Goal: Information Seeking & Learning: Understand process/instructions

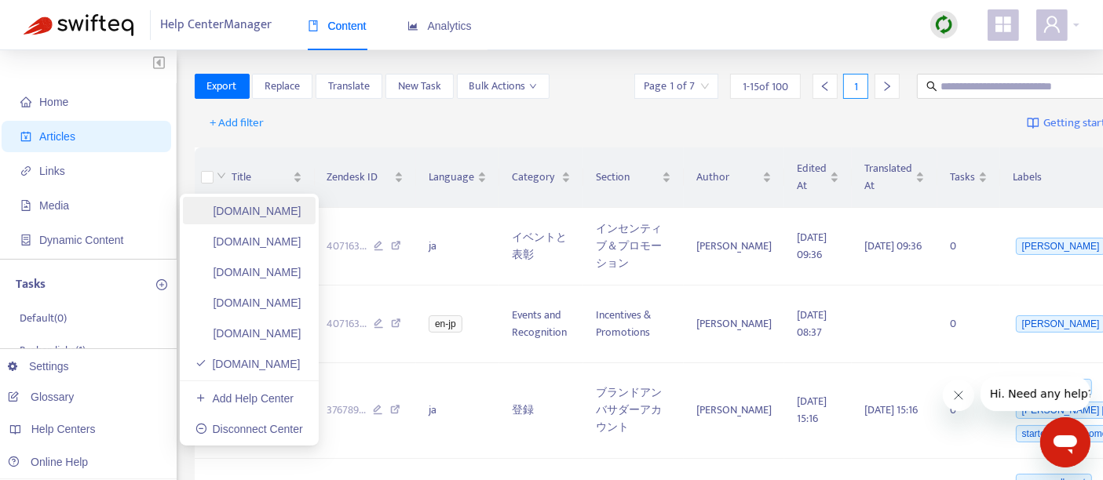
click at [293, 217] on link "[DOMAIN_NAME]" at bounding box center [248, 211] width 106 height 13
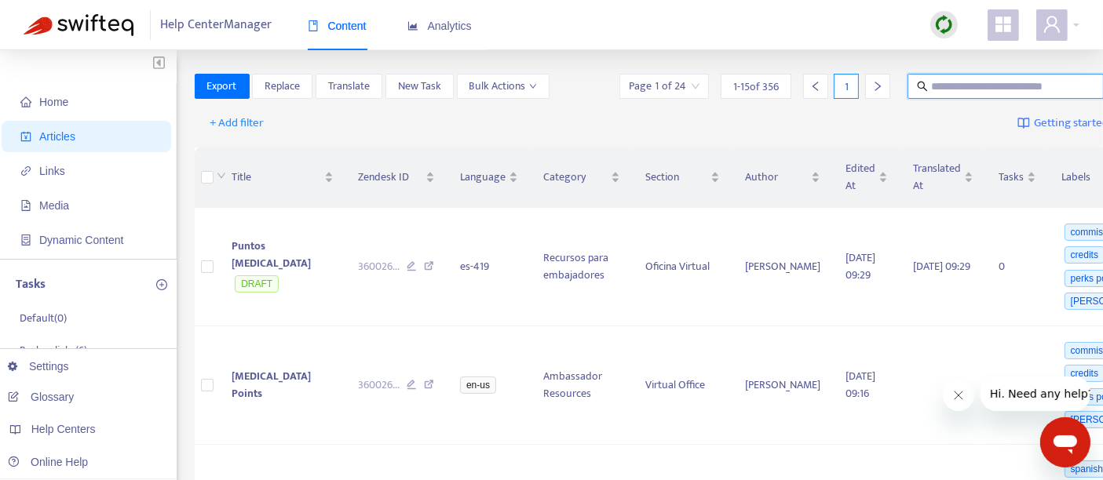
click at [931, 86] on input "text" at bounding box center [1006, 86] width 151 height 17
paste input "**********"
type input "**********"
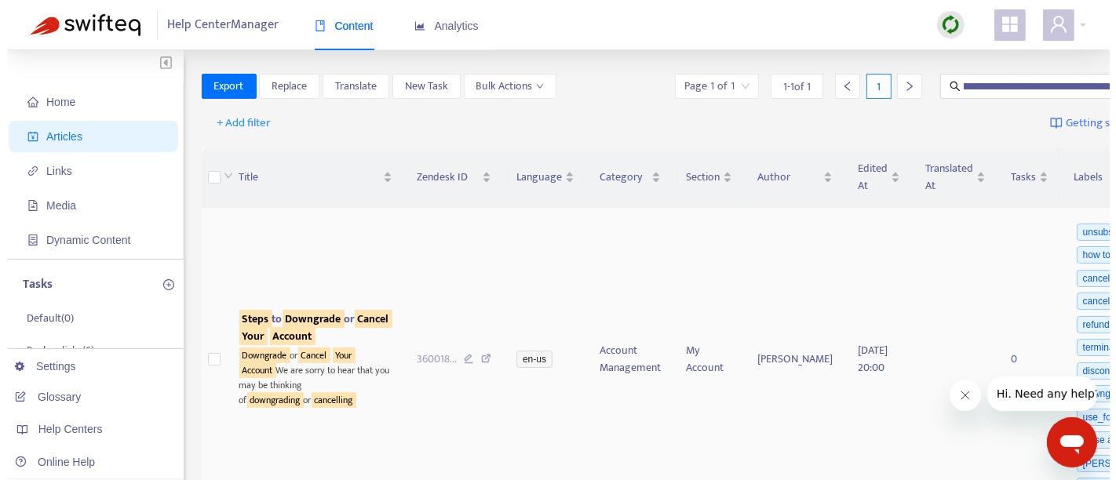
scroll to position [0, 0]
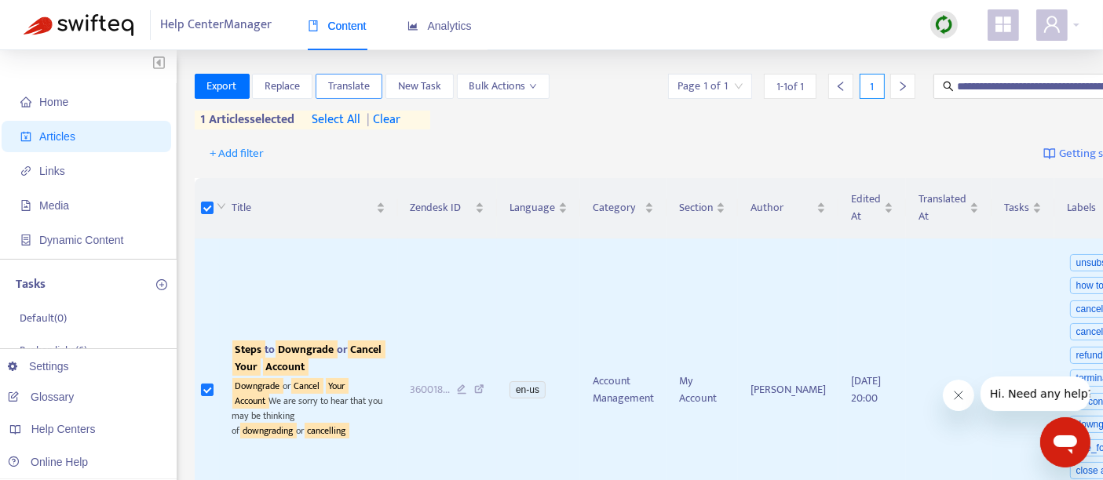
click at [359, 86] on span "Translate" at bounding box center [349, 86] width 42 height 17
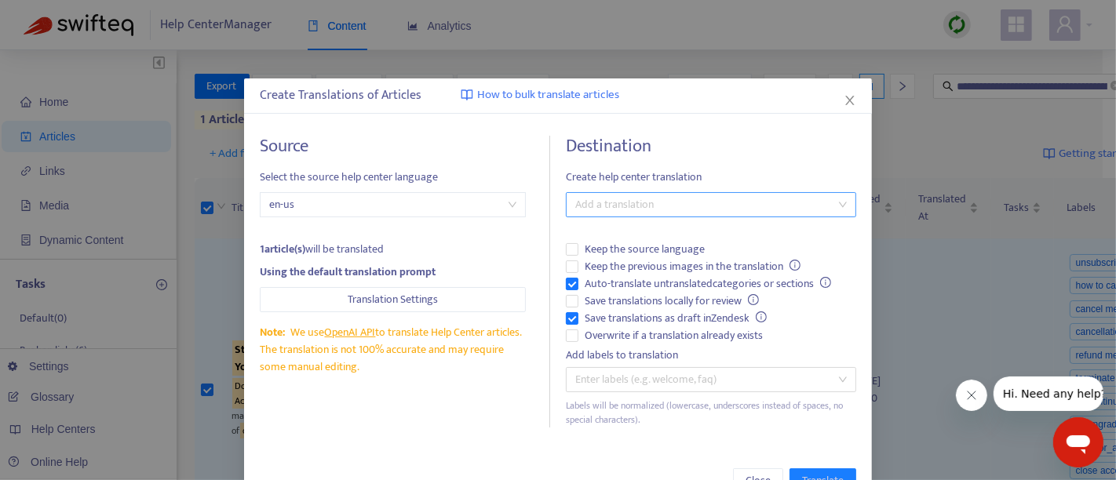
click at [612, 203] on div at bounding box center [703, 204] width 267 height 19
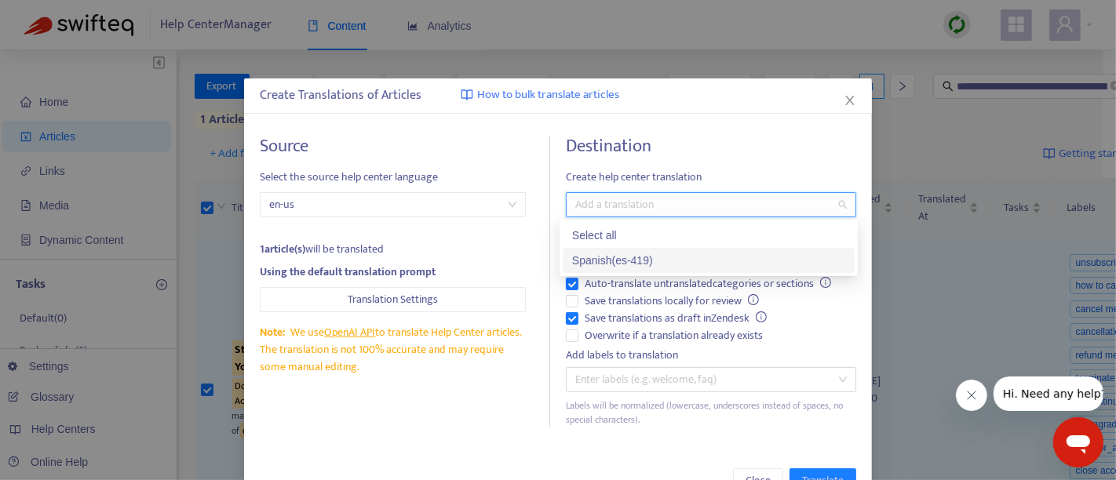
click at [592, 262] on div "Spanish ( es-419 )" at bounding box center [708, 260] width 273 height 17
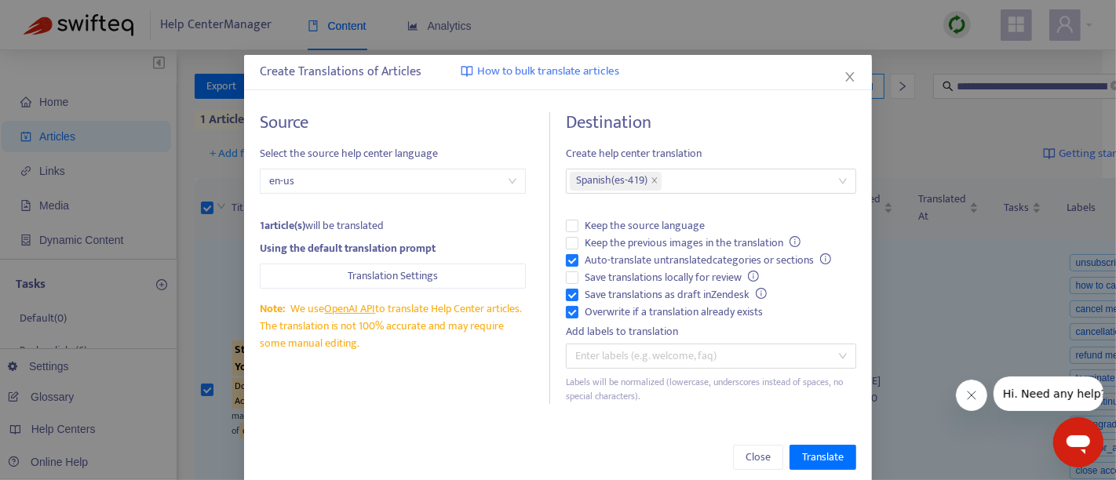
scroll to position [46, 0]
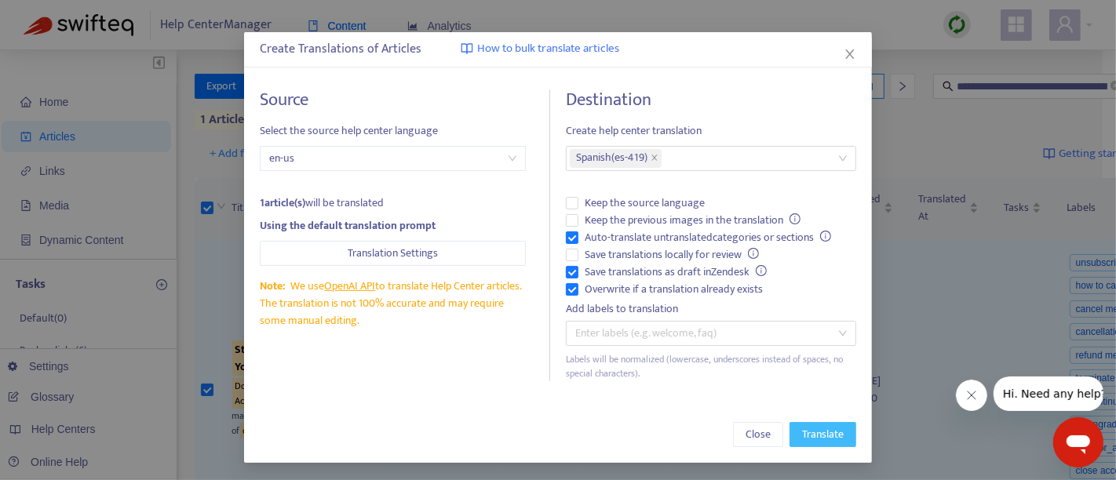
drag, startPoint x: 819, startPoint y: 432, endPoint x: 686, endPoint y: 416, distance: 133.6
click at [818, 432] on span "Translate" at bounding box center [823, 434] width 42 height 17
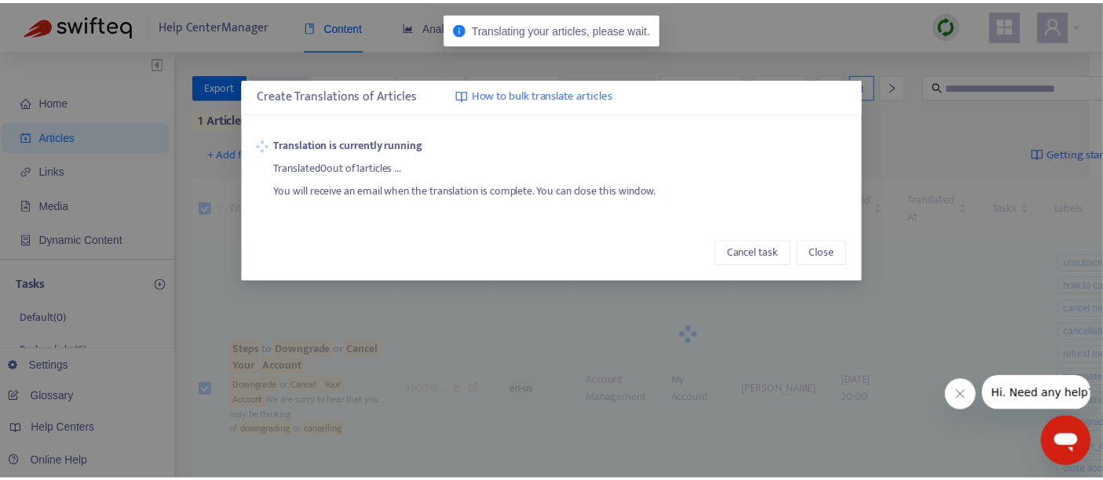
scroll to position [0, 0]
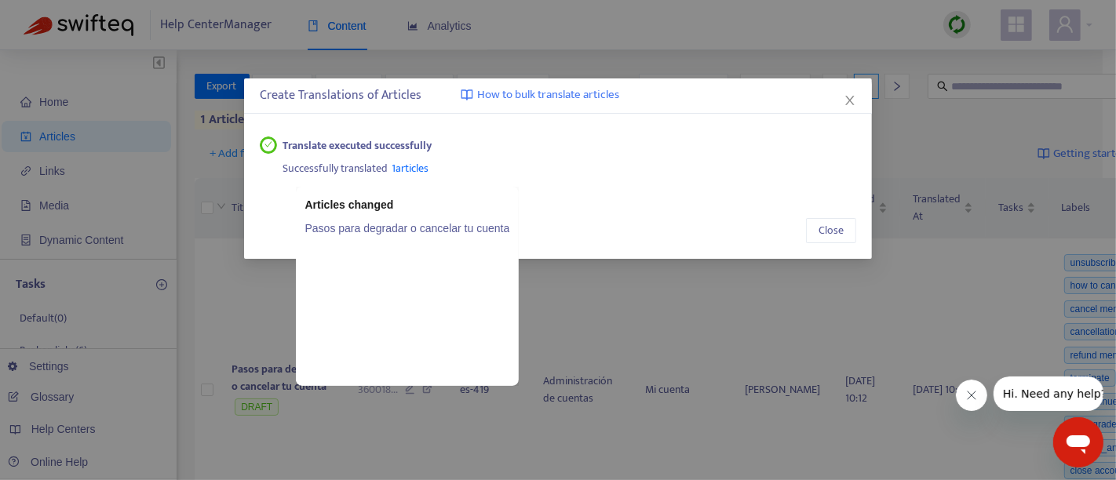
click at [419, 173] on span "1 articles" at bounding box center [411, 168] width 37 height 18
click at [398, 242] on div "Pasos para degradar o cancelar tu cuenta" at bounding box center [407, 298] width 205 height 157
click at [399, 237] on div "Pasos para degradar o cancelar tu cuenta" at bounding box center [407, 298] width 205 height 157
click at [399, 228] on link "Pasos para degradar o cancelar tu cuenta" at bounding box center [407, 228] width 205 height 17
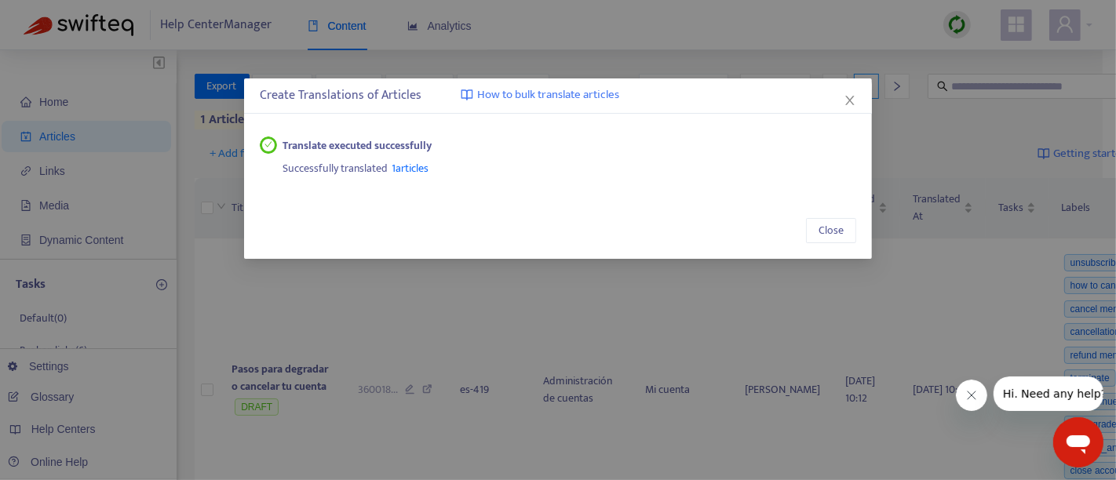
drag, startPoint x: 848, startPoint y: 97, endPoint x: 998, endPoint y: 98, distance: 149.9
click at [849, 97] on icon "close" at bounding box center [850, 100] width 13 height 13
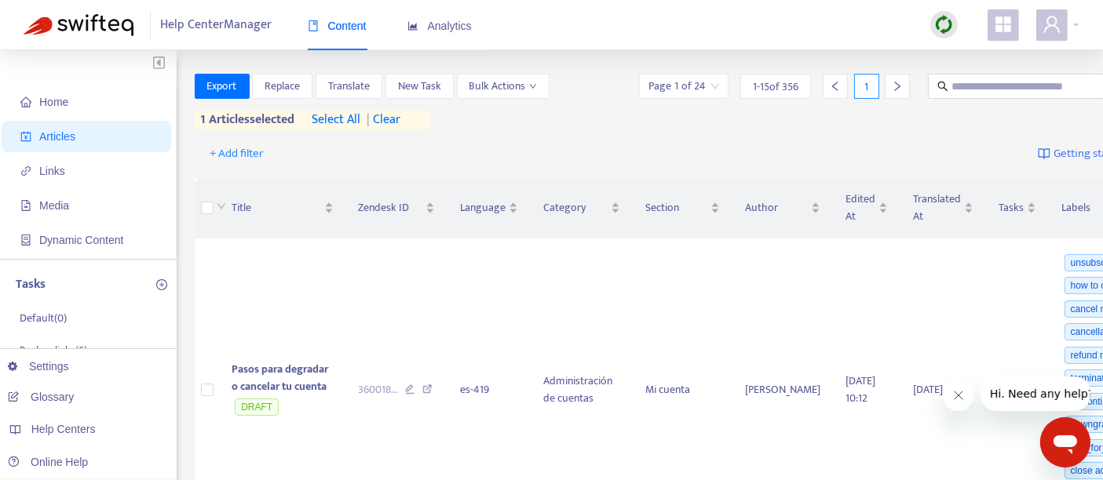
click at [935, 27] on img at bounding box center [944, 25] width 20 height 20
click at [966, 57] on link "Quick Sync" at bounding box center [976, 57] width 67 height 18
click at [950, 39] on div at bounding box center [943, 24] width 27 height 31
click at [948, 36] on div at bounding box center [943, 24] width 27 height 27
click at [993, 62] on link "Quick Sync" at bounding box center [976, 57] width 67 height 18
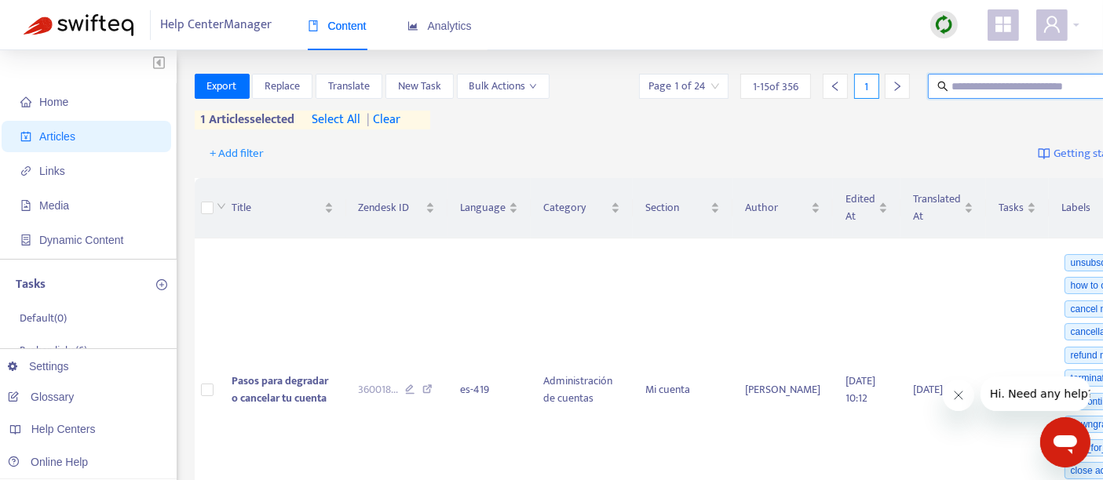
click at [951, 81] on input "text" at bounding box center [1026, 86] width 151 height 17
paste input "**********"
type input "**********"
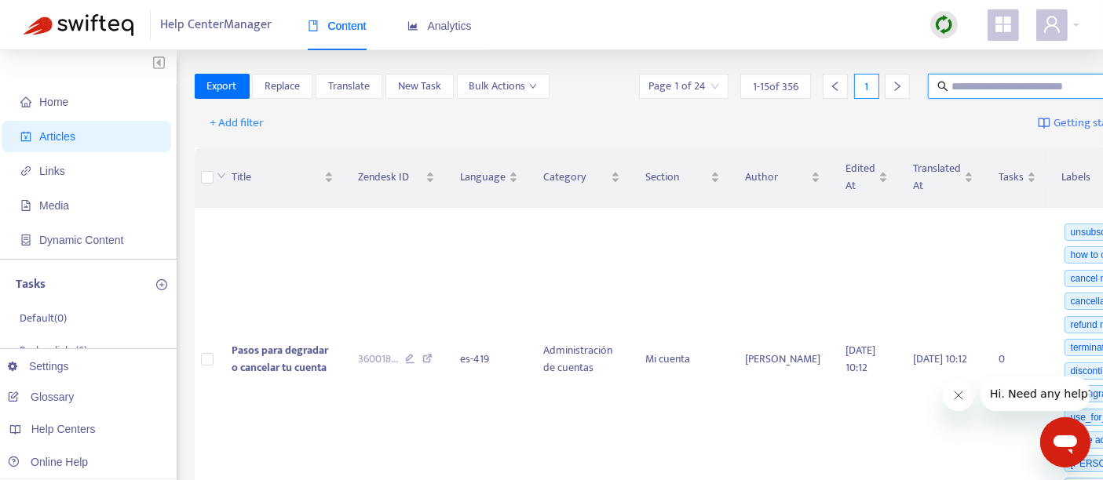
click at [951, 81] on input "text" at bounding box center [1026, 86] width 151 height 17
paste input "**********"
type input "**********"
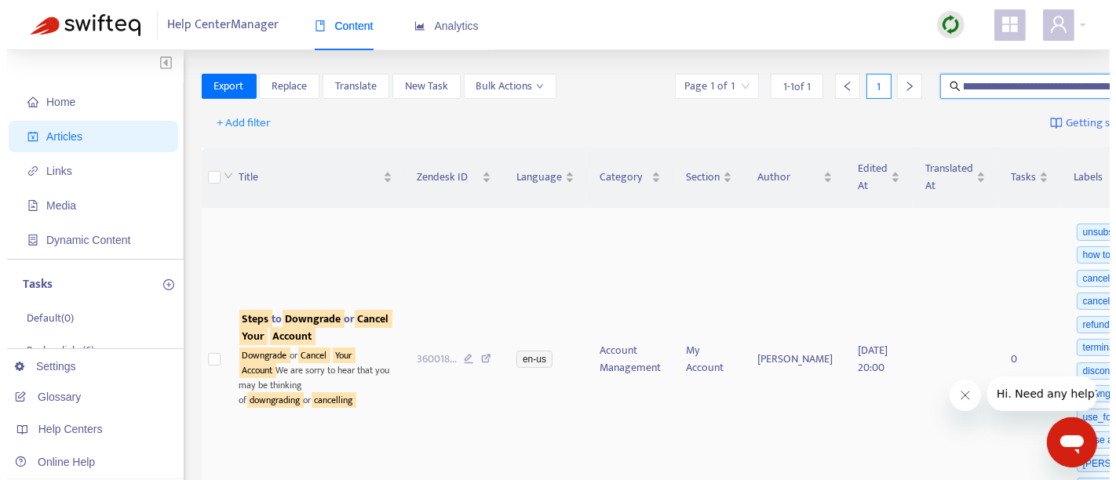
scroll to position [0, 0]
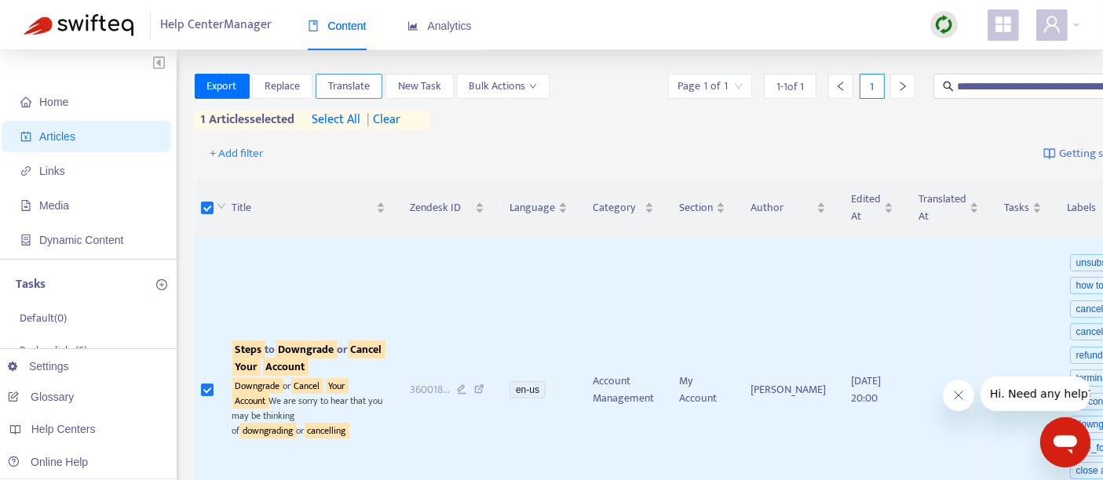
click at [345, 85] on span "Translate" at bounding box center [349, 86] width 42 height 17
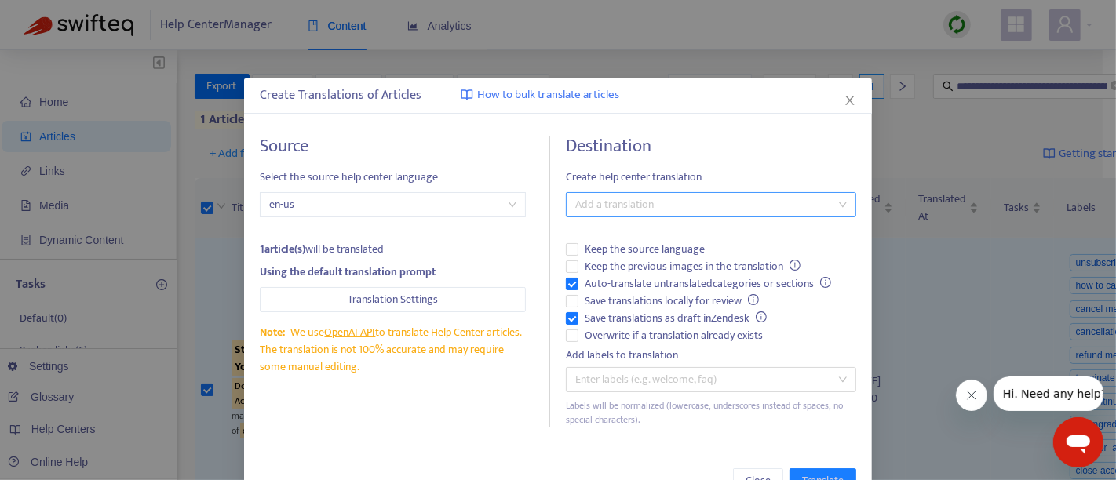
drag, startPoint x: 609, startPoint y: 200, endPoint x: 605, endPoint y: 210, distance: 10.9
click at [609, 201] on div at bounding box center [703, 204] width 267 height 19
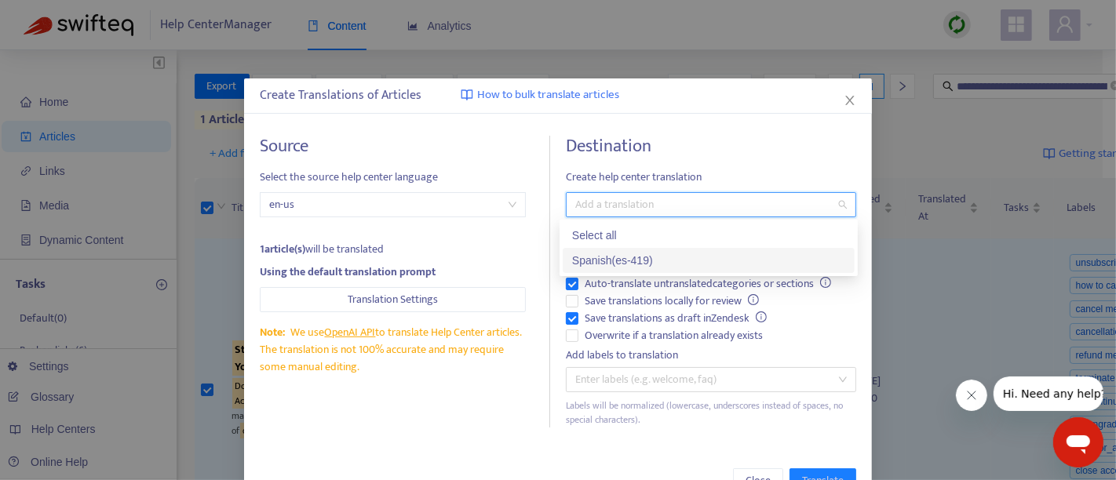
click at [594, 262] on div "Spanish ( es-419 )" at bounding box center [708, 260] width 273 height 17
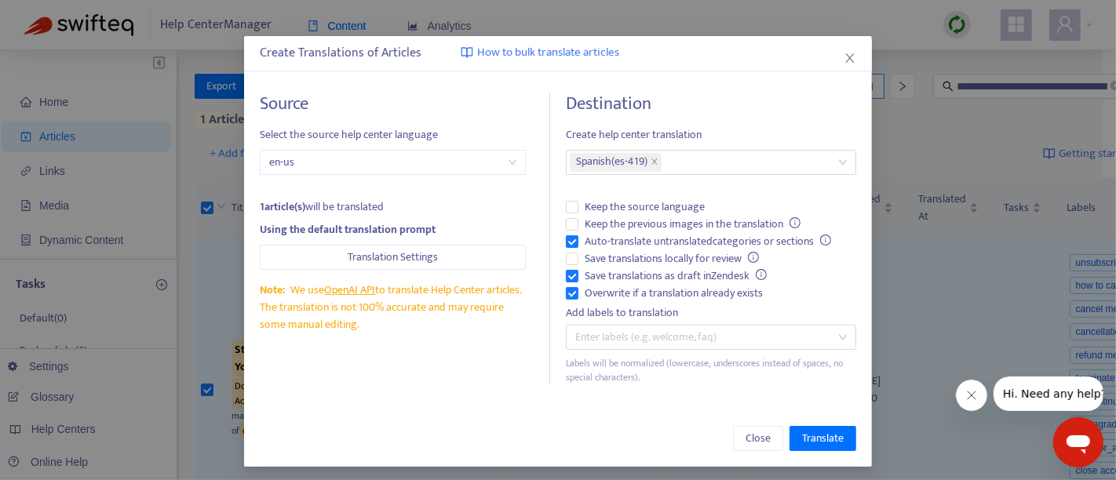
scroll to position [46, 0]
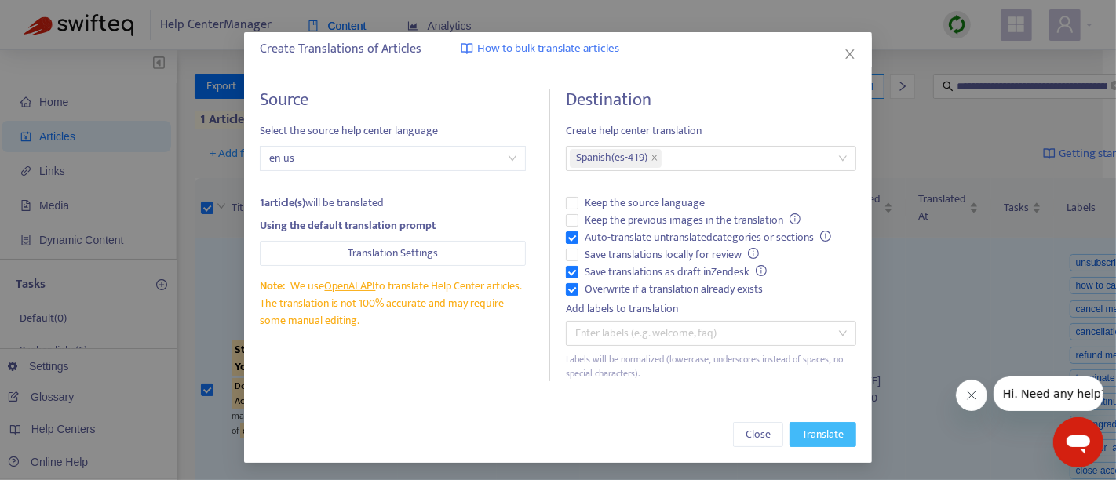
click at [828, 428] on span "Translate" at bounding box center [823, 434] width 42 height 17
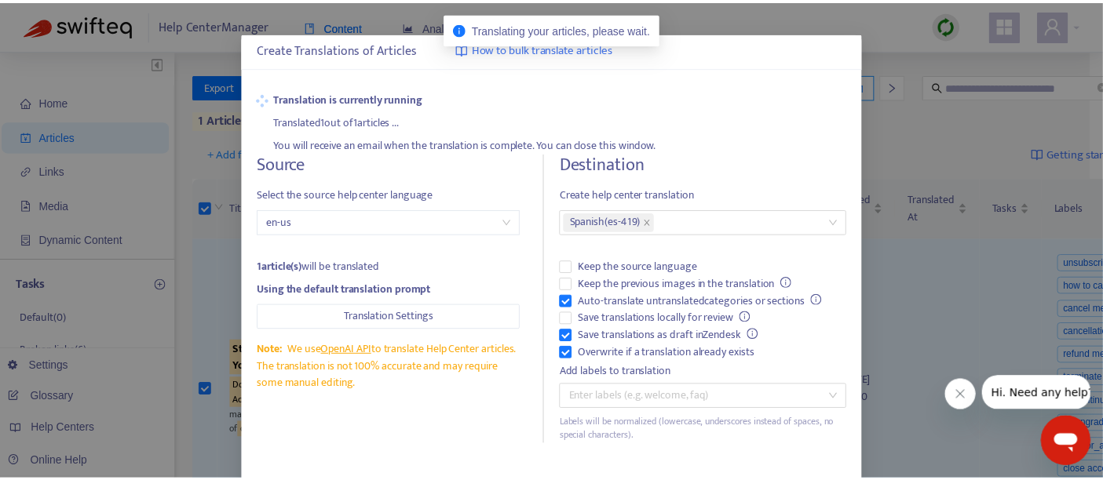
scroll to position [0, 0]
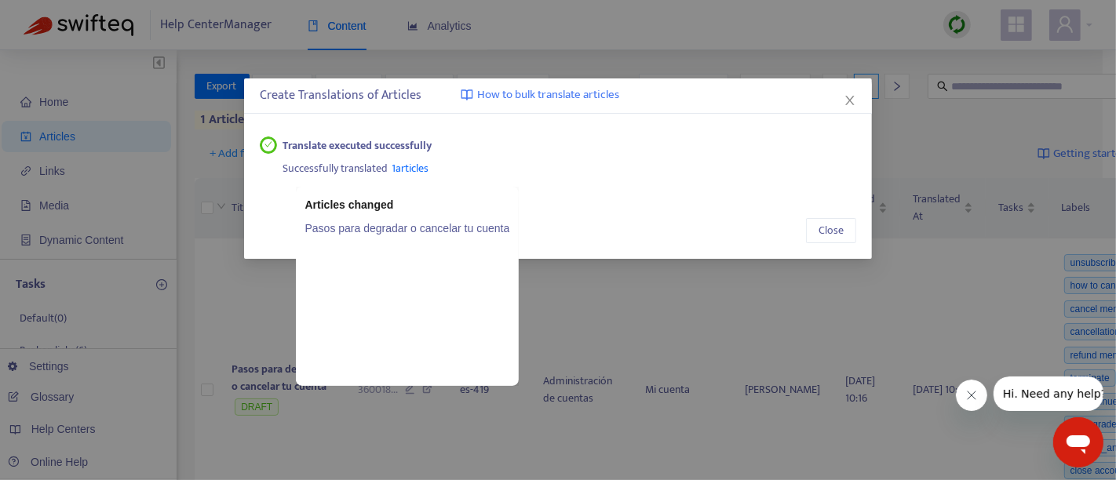
click at [404, 226] on link "Pasos para degradar o cancelar tu cuenta" at bounding box center [407, 228] width 205 height 17
click at [412, 171] on span "1 articles" at bounding box center [411, 168] width 37 height 18
click at [389, 230] on link "Pasos para degradar o cancelar tu cuenta" at bounding box center [407, 228] width 205 height 17
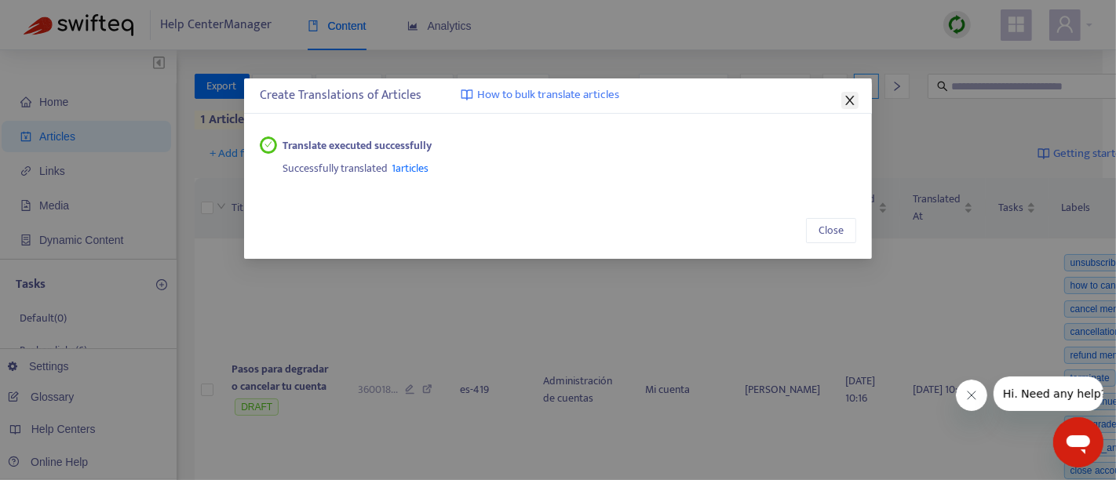
click at [852, 95] on icon "close" at bounding box center [850, 100] width 13 height 13
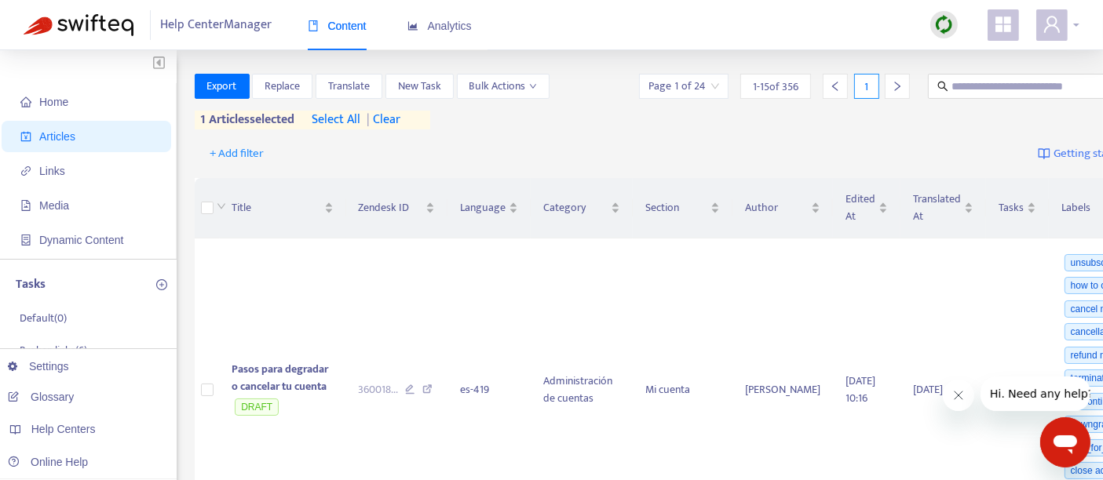
click at [1075, 35] on div at bounding box center [1057, 24] width 43 height 31
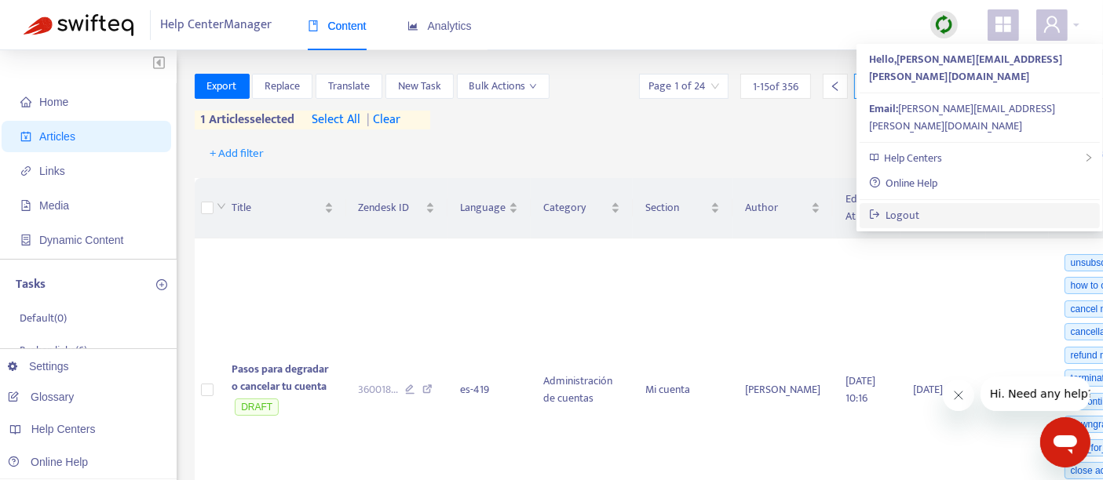
click at [906, 206] on link "Logout" at bounding box center [894, 215] width 51 height 18
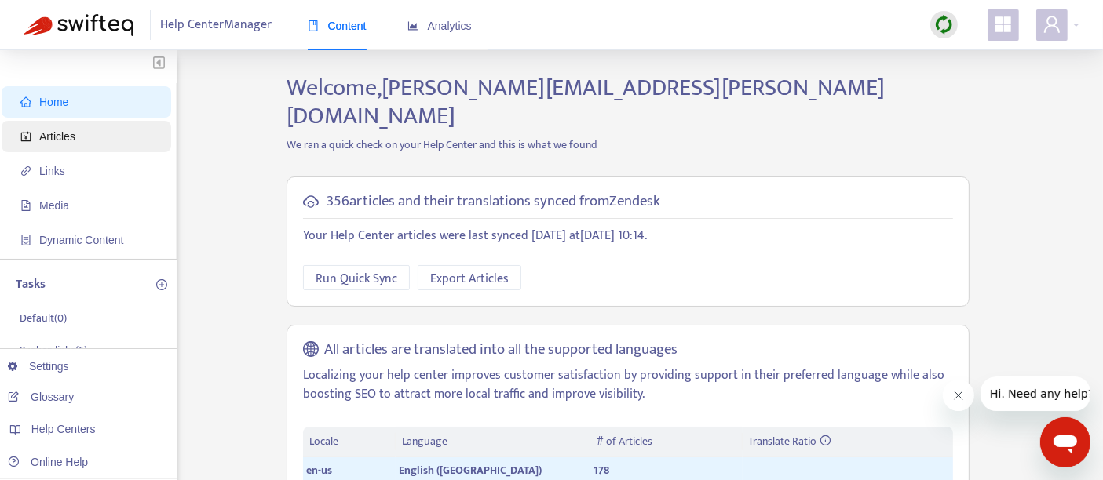
click at [79, 126] on span "Articles" at bounding box center [89, 136] width 138 height 31
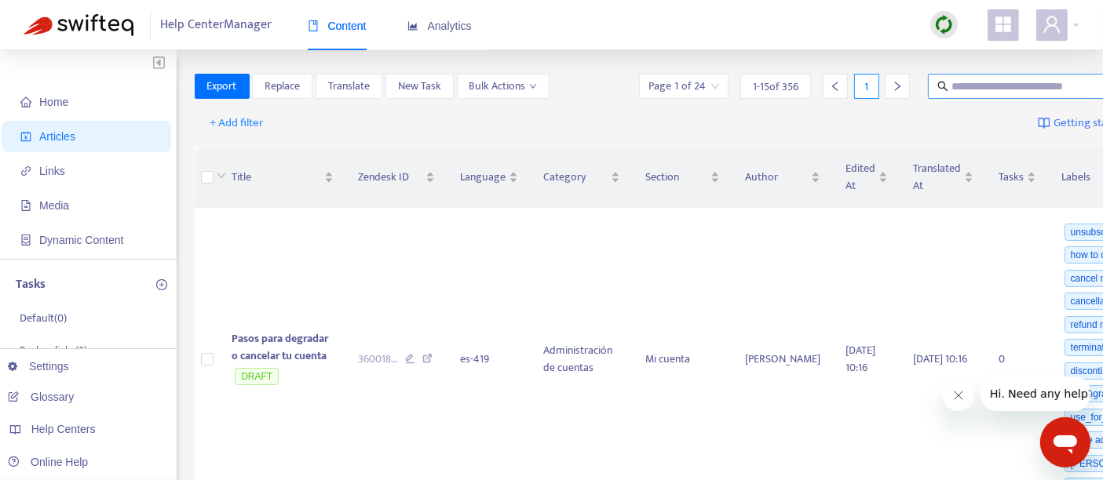
click at [951, 83] on input "text" at bounding box center [1026, 86] width 151 height 17
paste input "**********"
type input "**********"
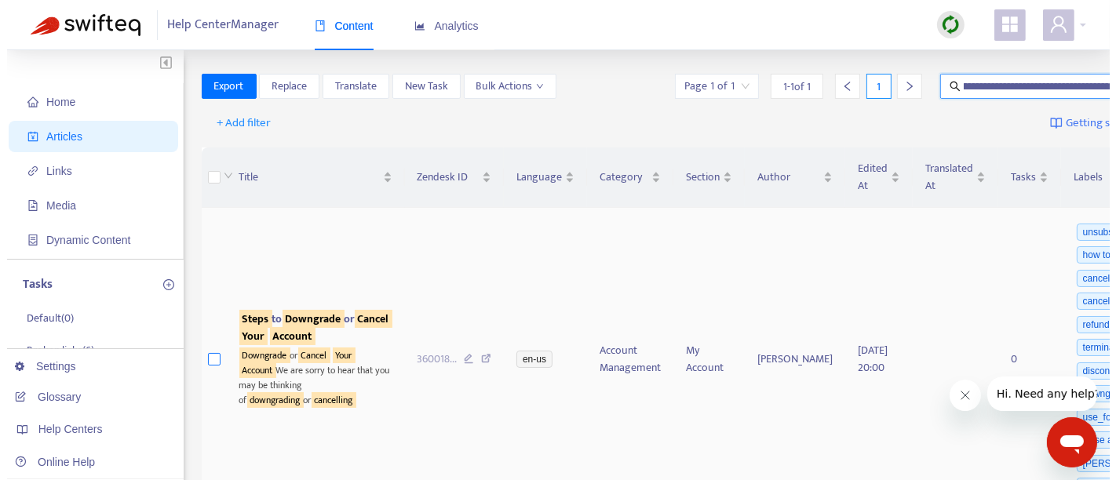
scroll to position [0, 0]
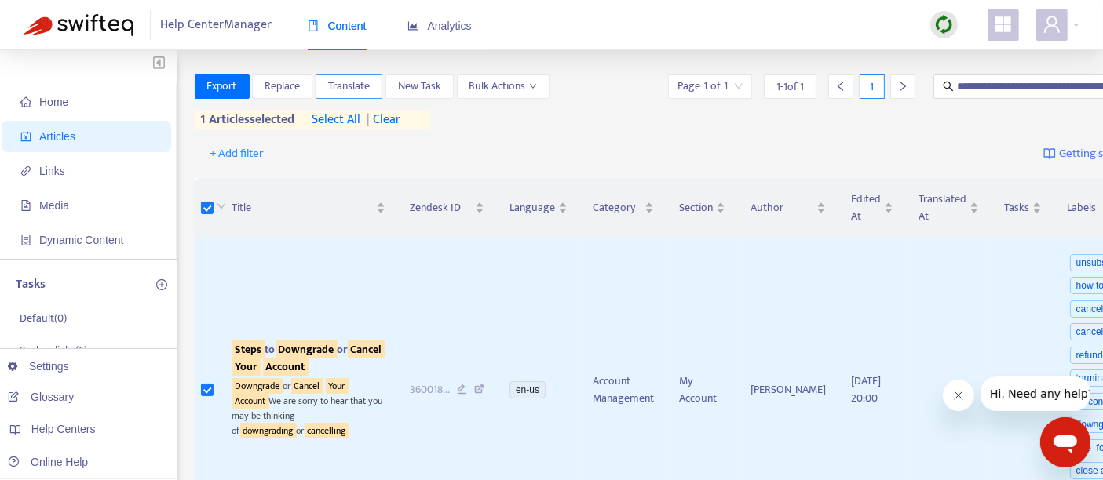
click at [349, 88] on span "Translate" at bounding box center [349, 86] width 42 height 17
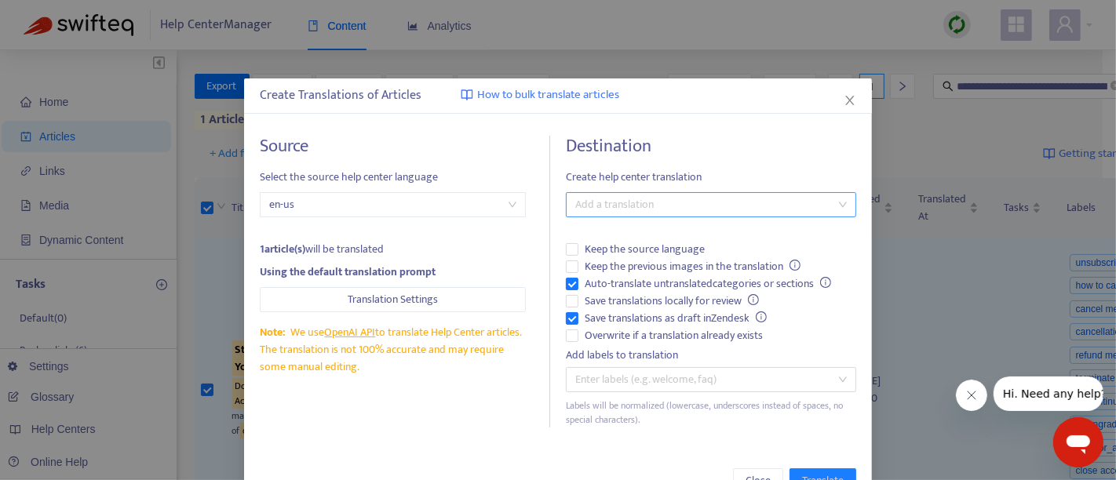
click at [636, 206] on div at bounding box center [703, 204] width 267 height 19
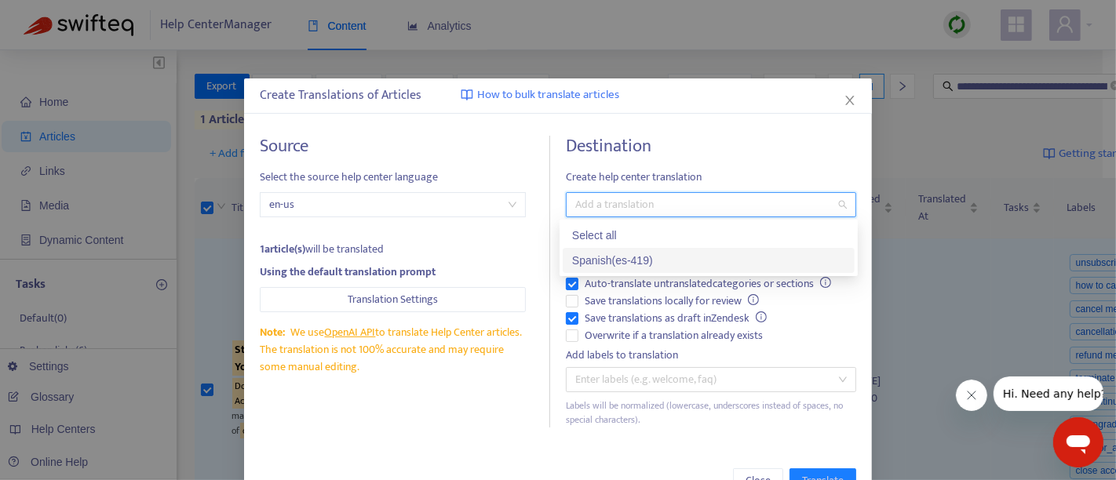
click at [605, 253] on div "Spanish ( es-419 )" at bounding box center [708, 260] width 273 height 17
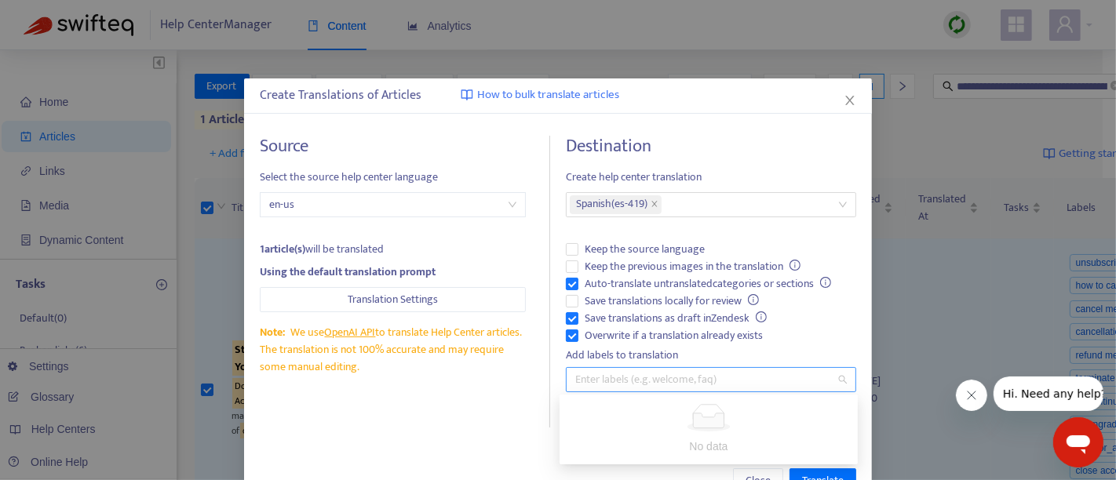
click at [598, 389] on div "Enter labels (e.g. welcome, faq)" at bounding box center [711, 379] width 290 height 25
click at [521, 354] on div "Source Select the source help center language en-us 1 article(s) will be transl…" at bounding box center [405, 282] width 290 height 292
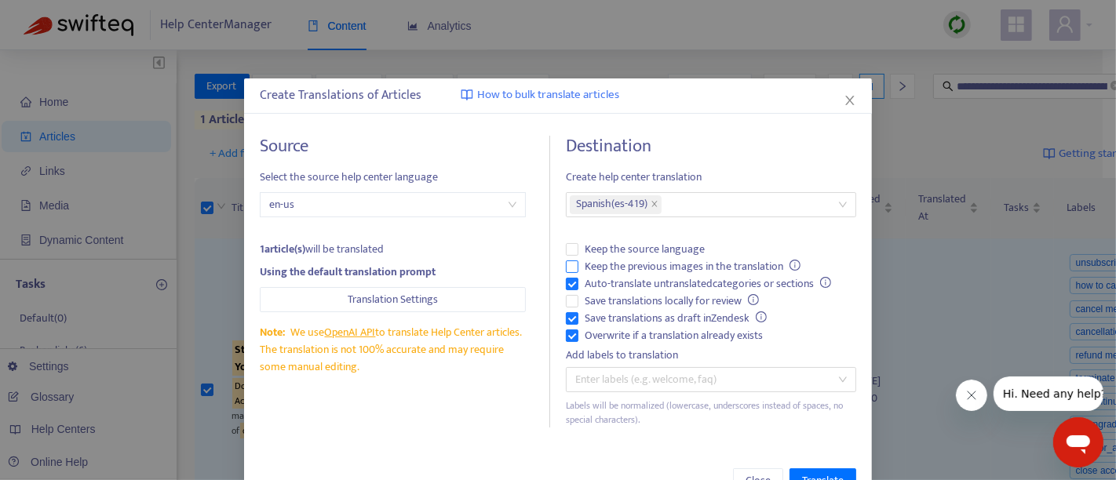
drag, startPoint x: 739, startPoint y: 132, endPoint x: 656, endPoint y: 263, distance: 154.9
click at [739, 132] on div "Source Select the source help center language en-us 1 article(s) will be transl…" at bounding box center [558, 281] width 628 height 323
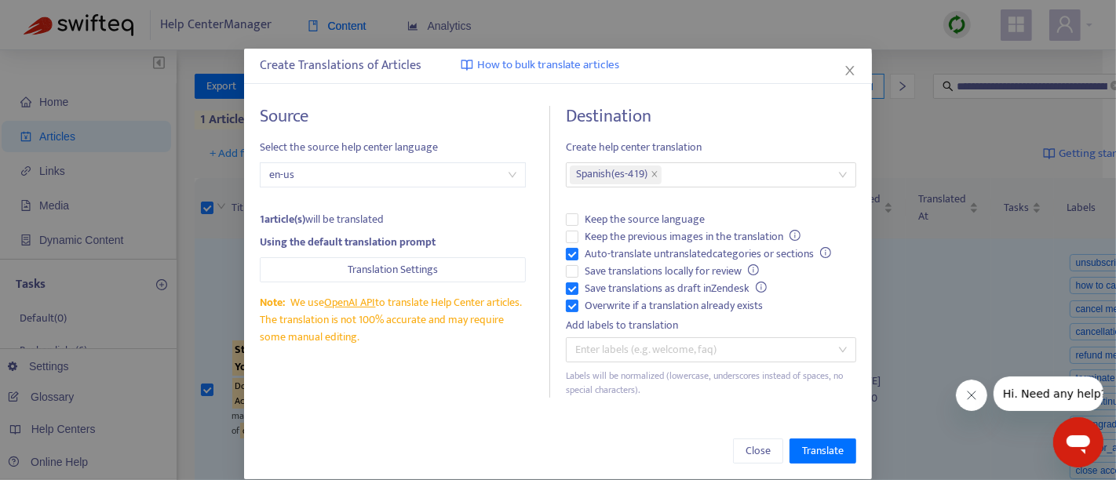
scroll to position [46, 0]
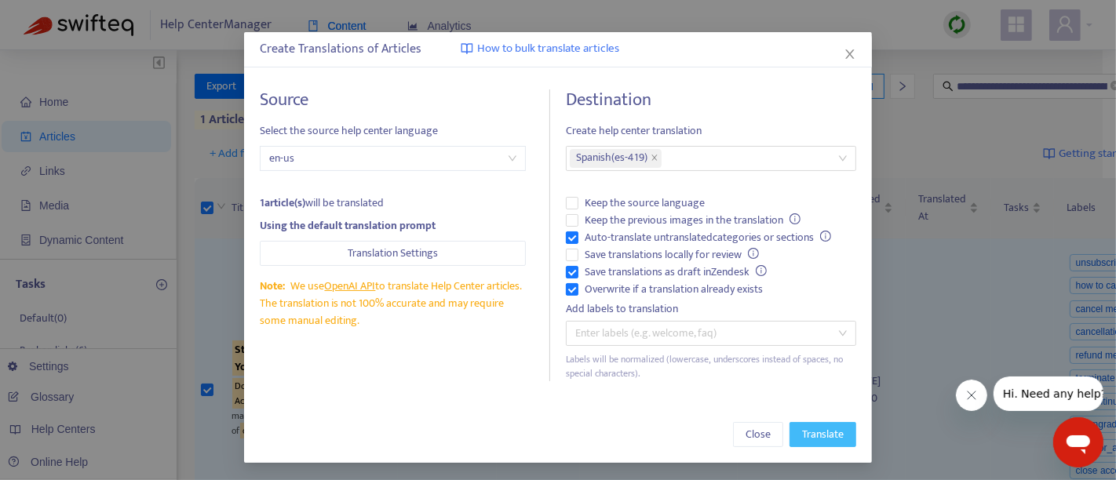
click at [814, 426] on span "Translate" at bounding box center [823, 434] width 42 height 17
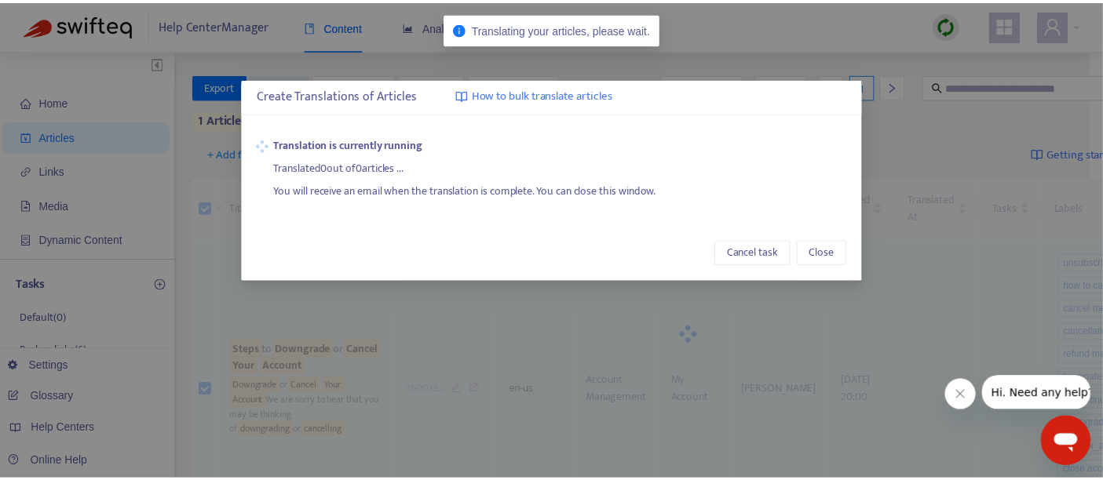
scroll to position [0, 0]
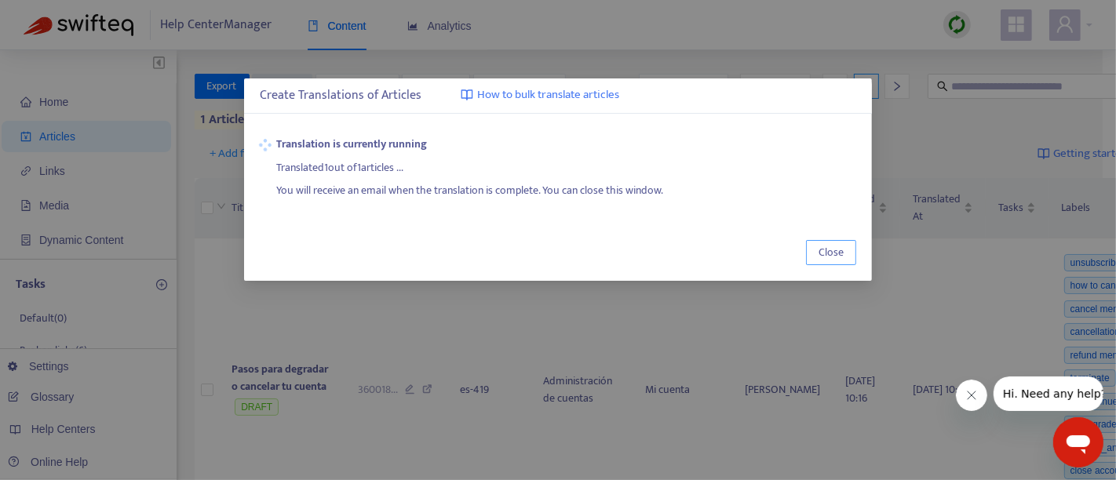
click at [823, 256] on span "Close" at bounding box center [831, 252] width 25 height 17
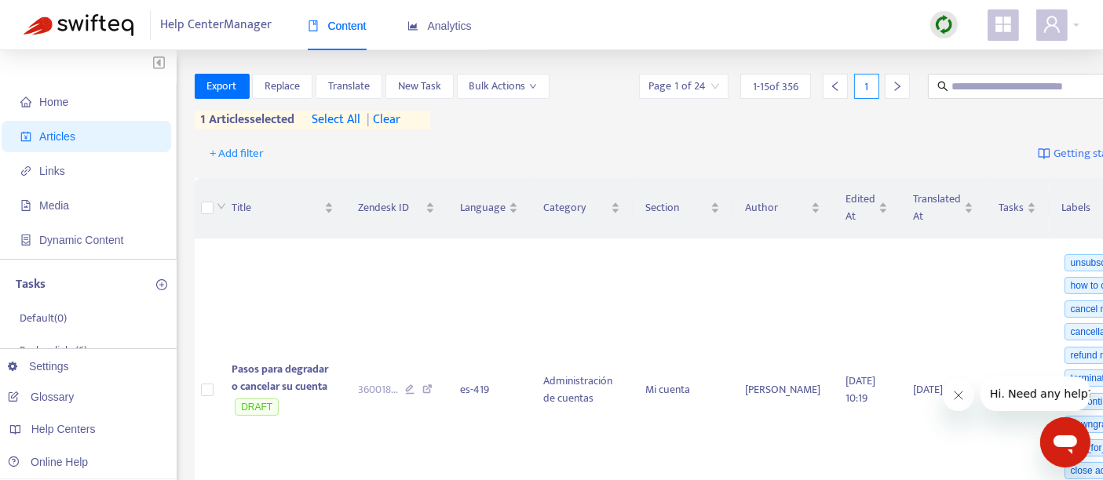
click at [945, 24] on img at bounding box center [944, 25] width 20 height 20
click at [970, 83] on link "Full Sync" at bounding box center [971, 82] width 57 height 18
click at [928, 75] on span at bounding box center [1026, 86] width 196 height 25
paste input "**********"
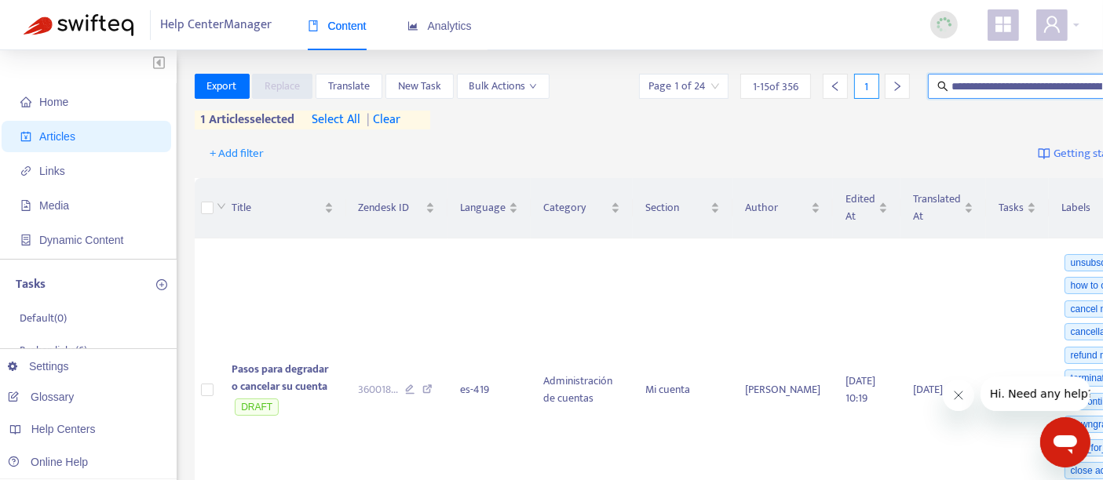
scroll to position [0, 63]
type input "**********"
click at [962, 89] on input "**********" at bounding box center [1027, 86] width 152 height 17
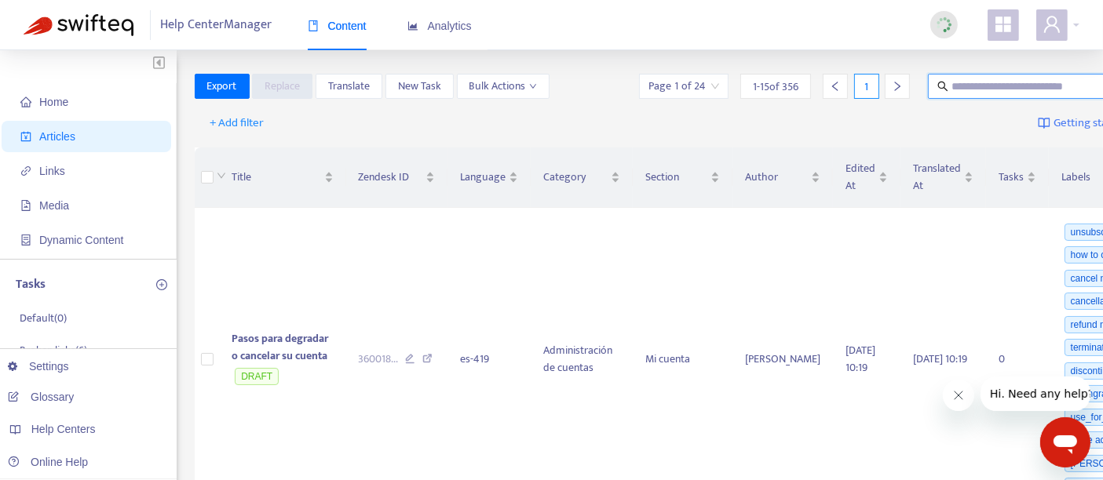
click at [951, 82] on input "text" at bounding box center [1026, 86] width 151 height 17
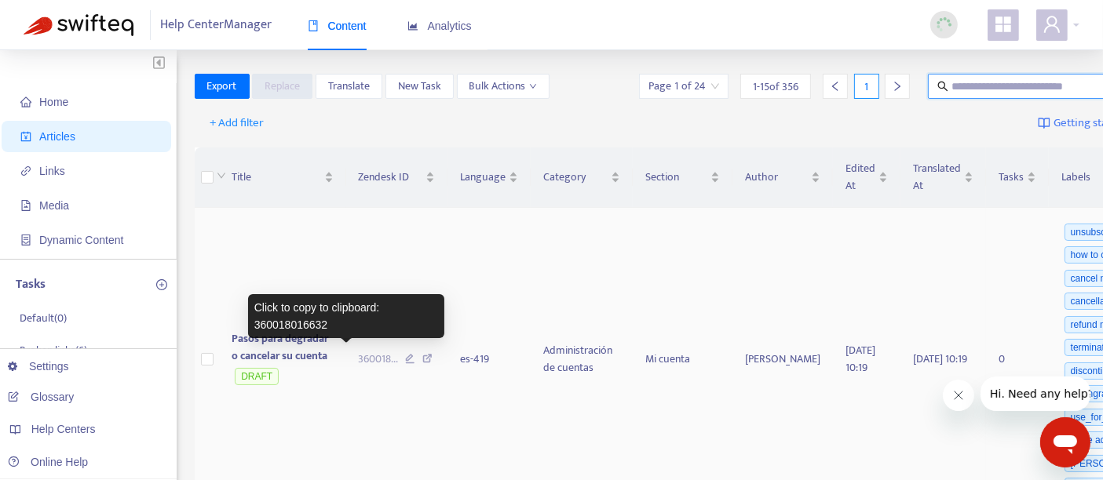
paste input "**********"
type input "**********"
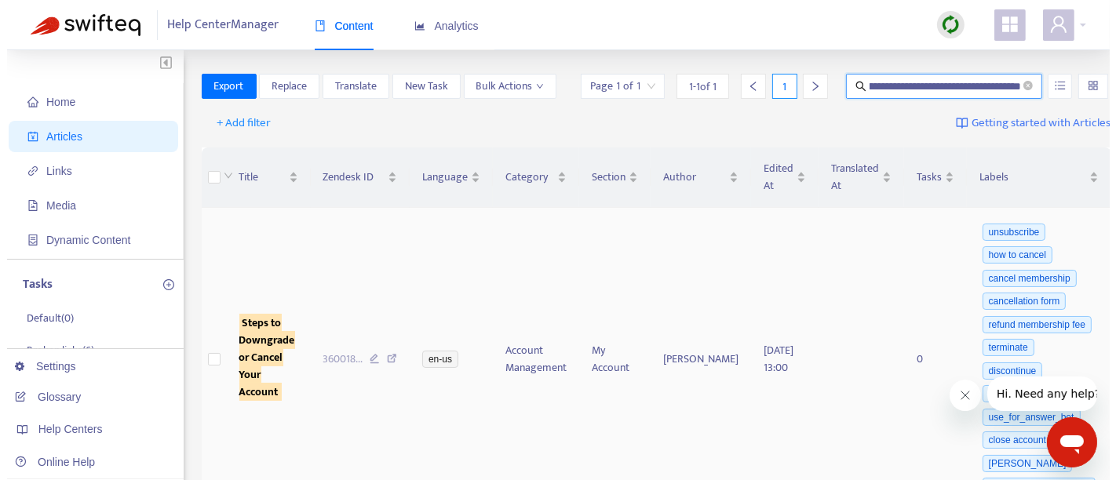
scroll to position [0, 0]
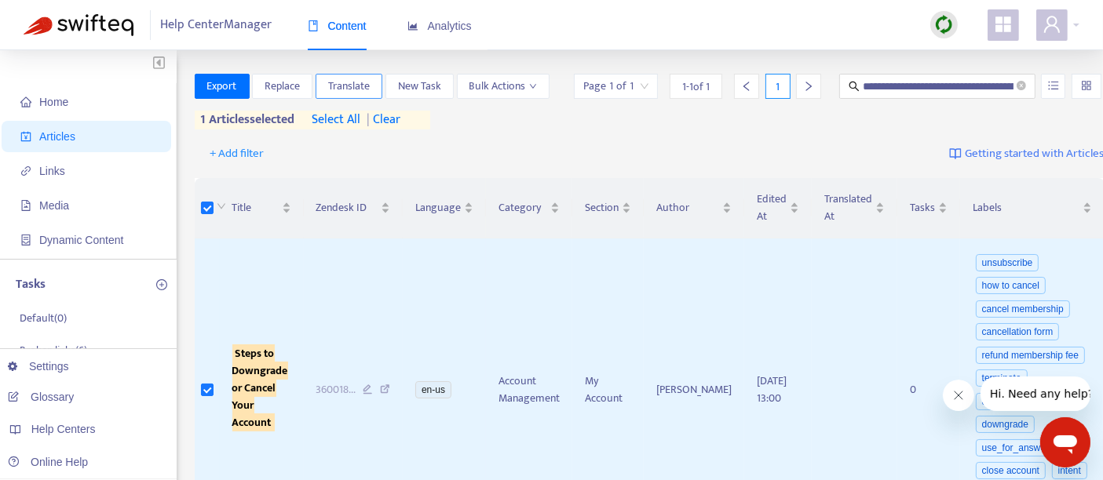
click at [350, 88] on span "Translate" at bounding box center [349, 86] width 42 height 17
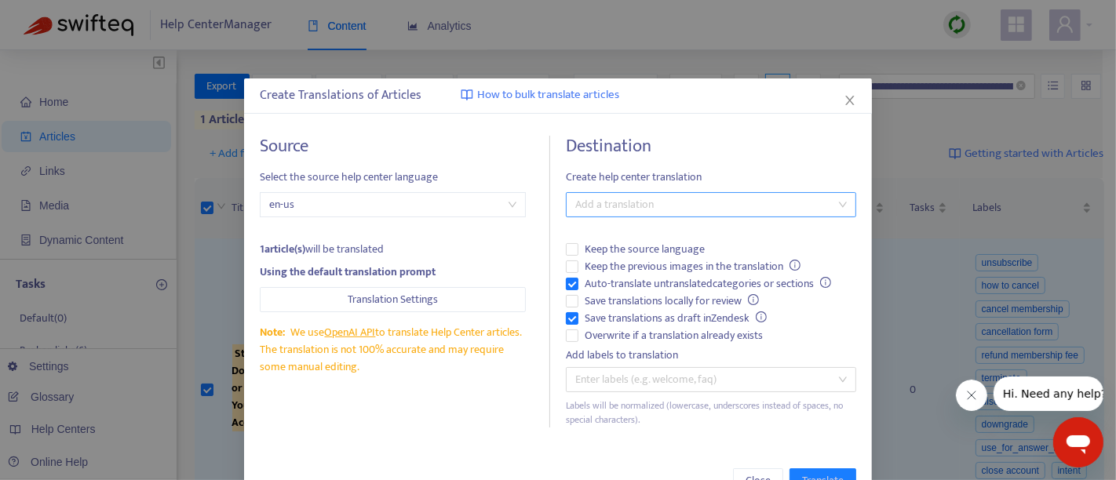
click at [601, 212] on div at bounding box center [703, 204] width 267 height 19
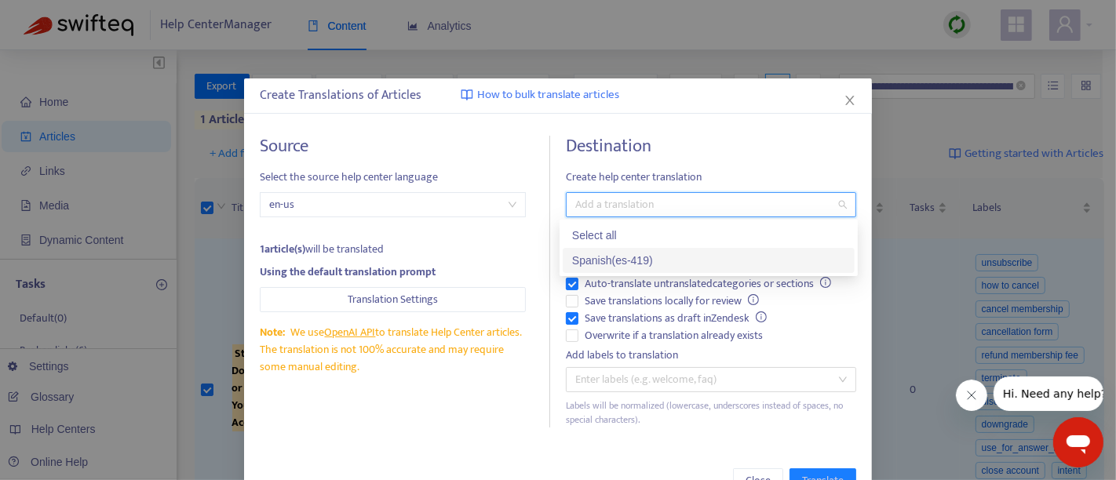
click at [582, 262] on div "Spanish ( es-419 )" at bounding box center [708, 260] width 273 height 17
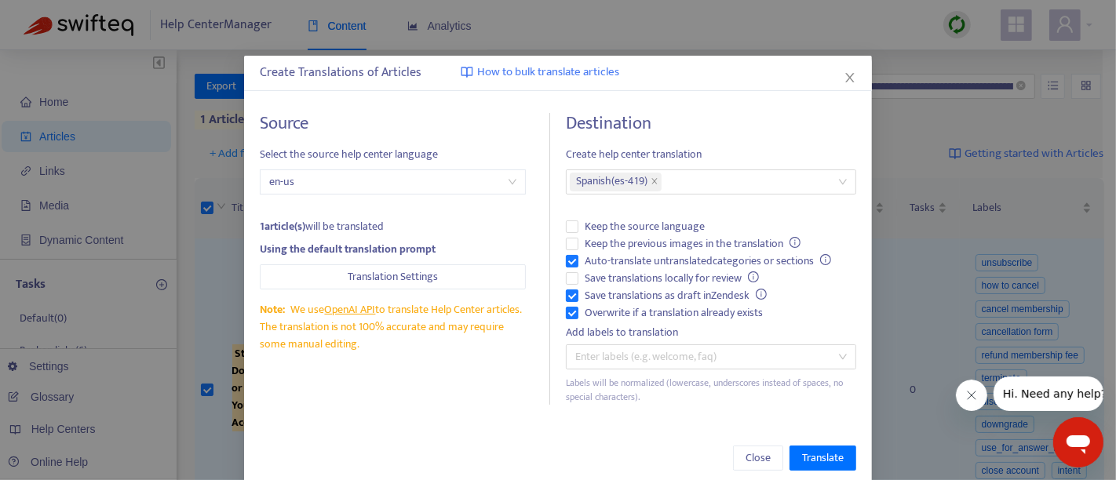
scroll to position [46, 0]
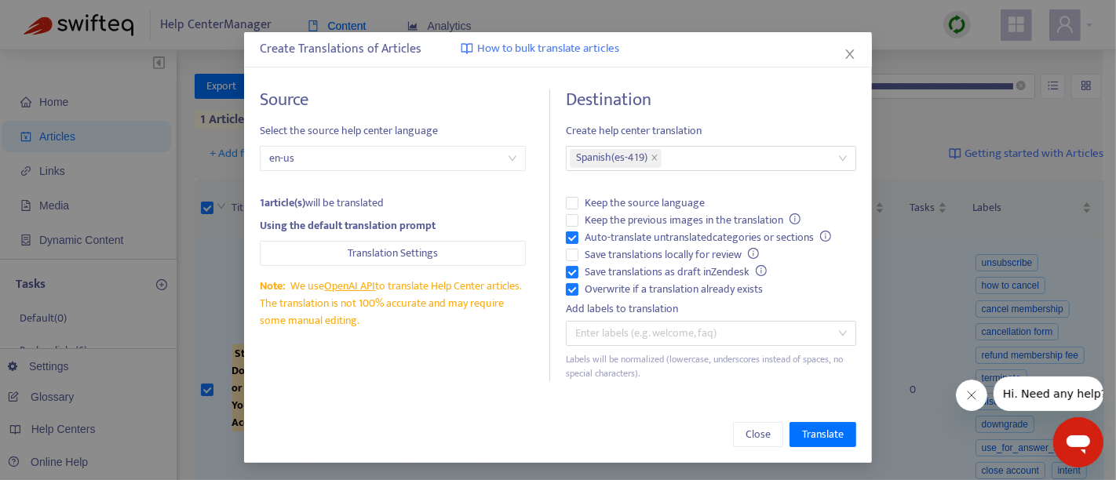
click at [853, 436] on div "Close Translate" at bounding box center [558, 435] width 628 height 57
drag, startPoint x: 842, startPoint y: 436, endPoint x: 813, endPoint y: 448, distance: 30.9
click at [841, 436] on button "Translate" at bounding box center [823, 434] width 67 height 25
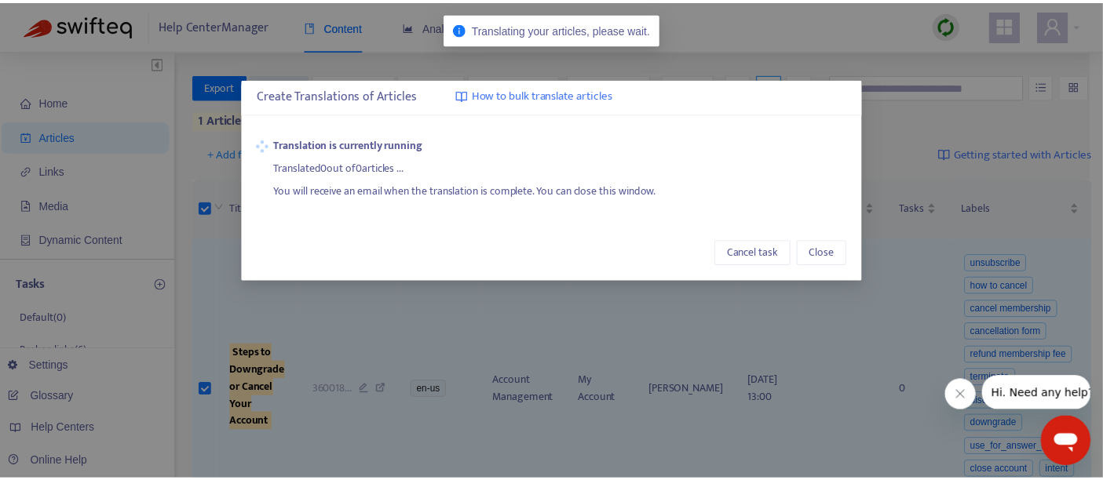
scroll to position [0, 0]
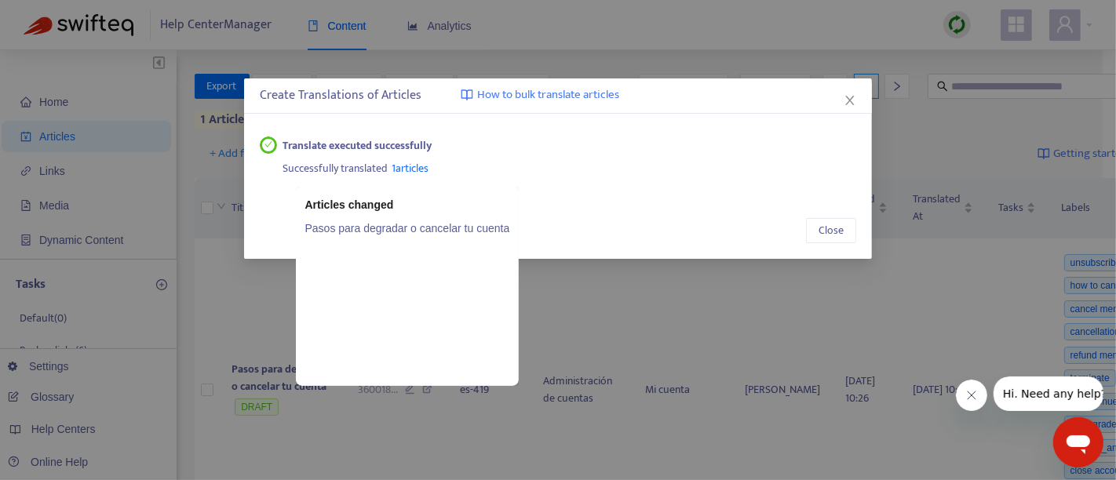
click at [412, 228] on link "Pasos para degradar o cancelar tu cuenta" at bounding box center [407, 228] width 205 height 17
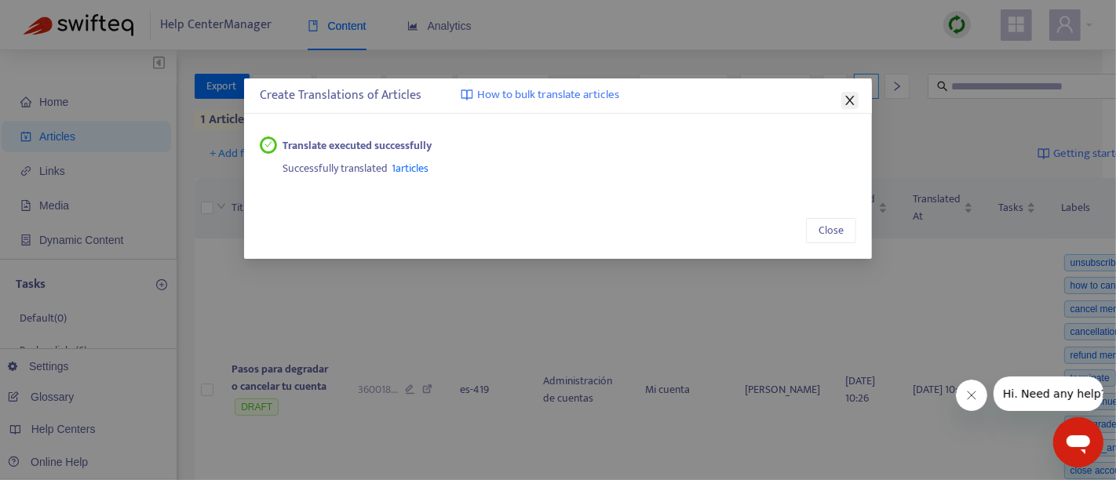
click at [855, 100] on icon "close" at bounding box center [850, 100] width 13 height 13
